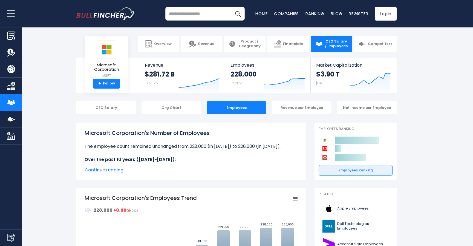
click at [183, 17] on input "search" at bounding box center [204, 14] width 79 height 14
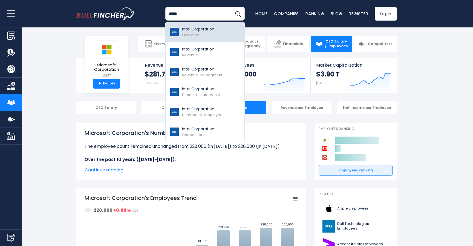
type input "*****"
click at [196, 27] on p "Intel Corporation" at bounding box center [198, 29] width 32 height 6
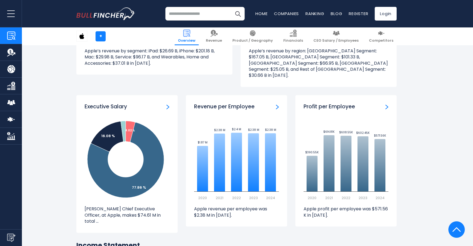
scroll to position [615, 0]
